Goal: Find specific page/section: Find specific page/section

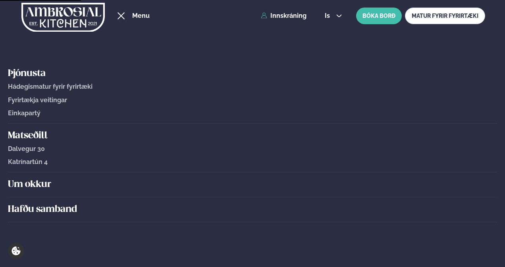
click at [30, 149] on span "Dalvegur 30" at bounding box center [26, 149] width 37 height 8
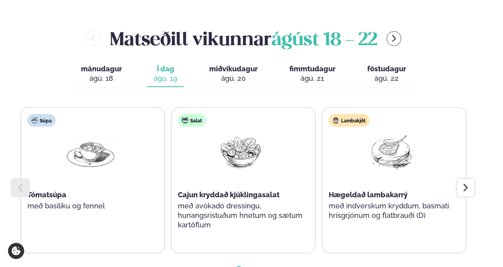
scroll to position [436, 0]
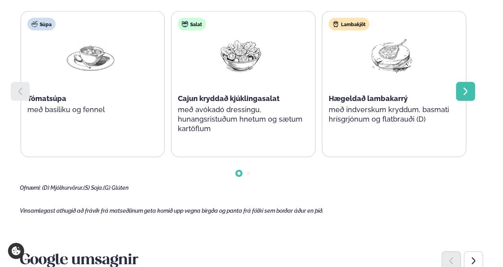
click at [466, 87] on icon at bounding box center [466, 92] width 10 height 10
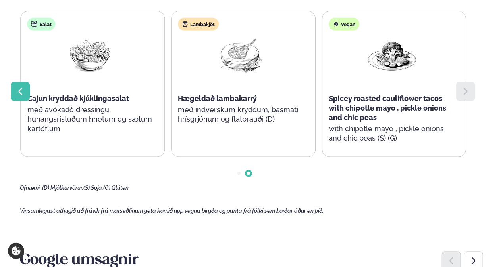
click at [19, 82] on div at bounding box center [20, 91] width 19 height 19
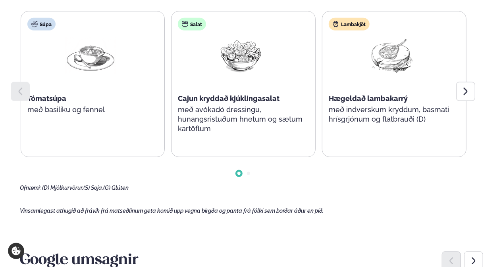
scroll to position [278, 0]
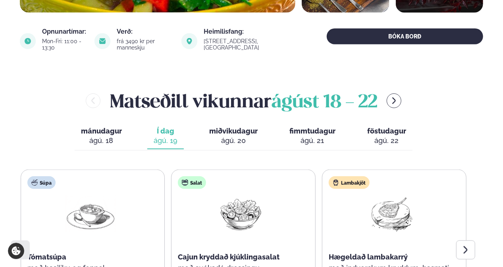
click at [241, 127] on span "miðvikudagur" at bounding box center [233, 131] width 48 height 8
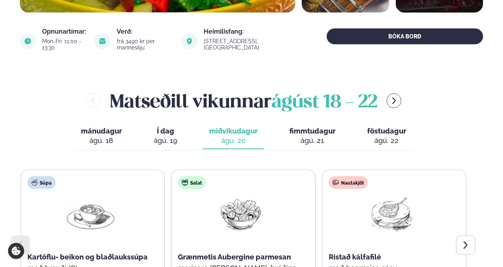
click at [168, 127] on span "Í dag" at bounding box center [166, 132] width 24 height 10
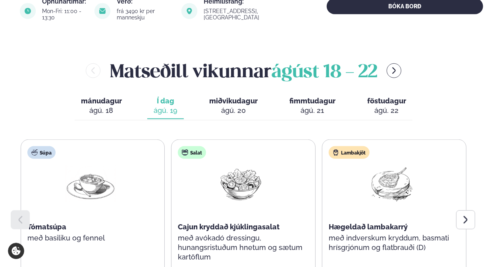
scroll to position [397, 0]
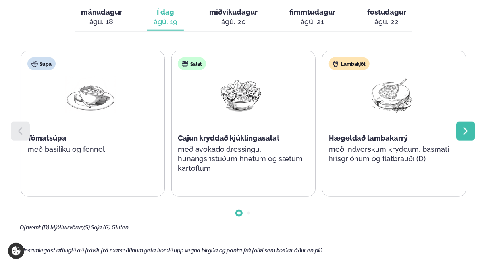
click at [461, 127] on icon at bounding box center [466, 132] width 10 height 10
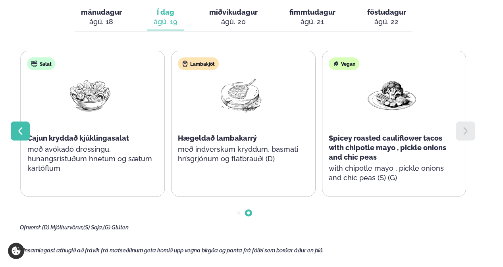
click at [14, 122] on div at bounding box center [20, 131] width 19 height 19
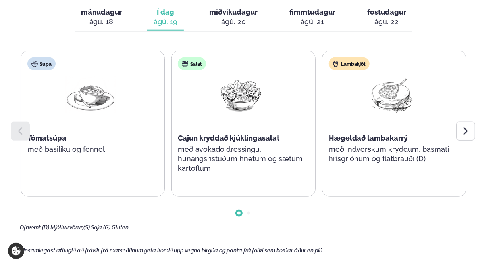
click at [231, 77] on img at bounding box center [240, 95] width 51 height 37
click at [249, 212] on span "Go to slide 2" at bounding box center [248, 213] width 3 height 3
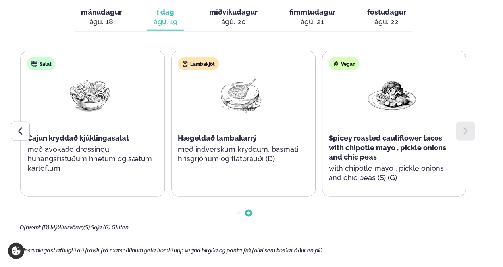
click at [238, 212] on span "Go to slide 1" at bounding box center [238, 213] width 3 height 3
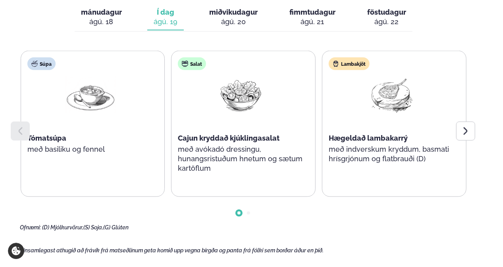
click at [250, 197] on div at bounding box center [243, 207] width 447 height 20
click at [248, 212] on span "Go to slide 2" at bounding box center [248, 213] width 3 height 3
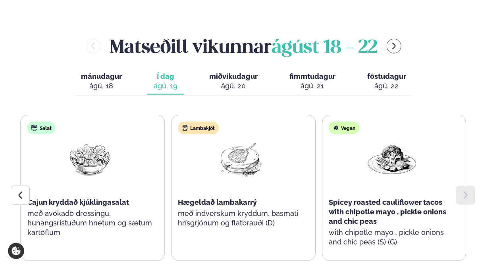
scroll to position [278, 0]
